Goal: Transaction & Acquisition: Purchase product/service

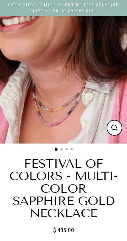
select select "3"
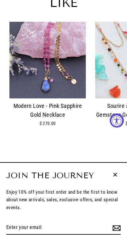
scroll to position [977, 0]
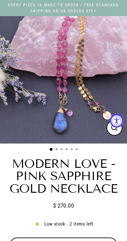
select select "3"
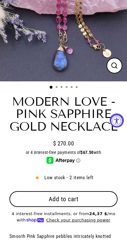
scroll to position [189, 0]
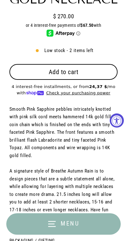
click at [48, 74] on button "Add to cart" at bounding box center [63, 72] width 108 height 16
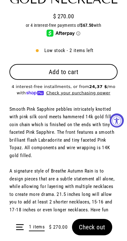
click at [90, 226] on form "Menu 1 items $ 270.00 Check out" at bounding box center [63, 227] width 127 height 28
click at [88, 222] on button "Check out" at bounding box center [92, 227] width 40 height 16
